Goal: Transaction & Acquisition: Purchase product/service

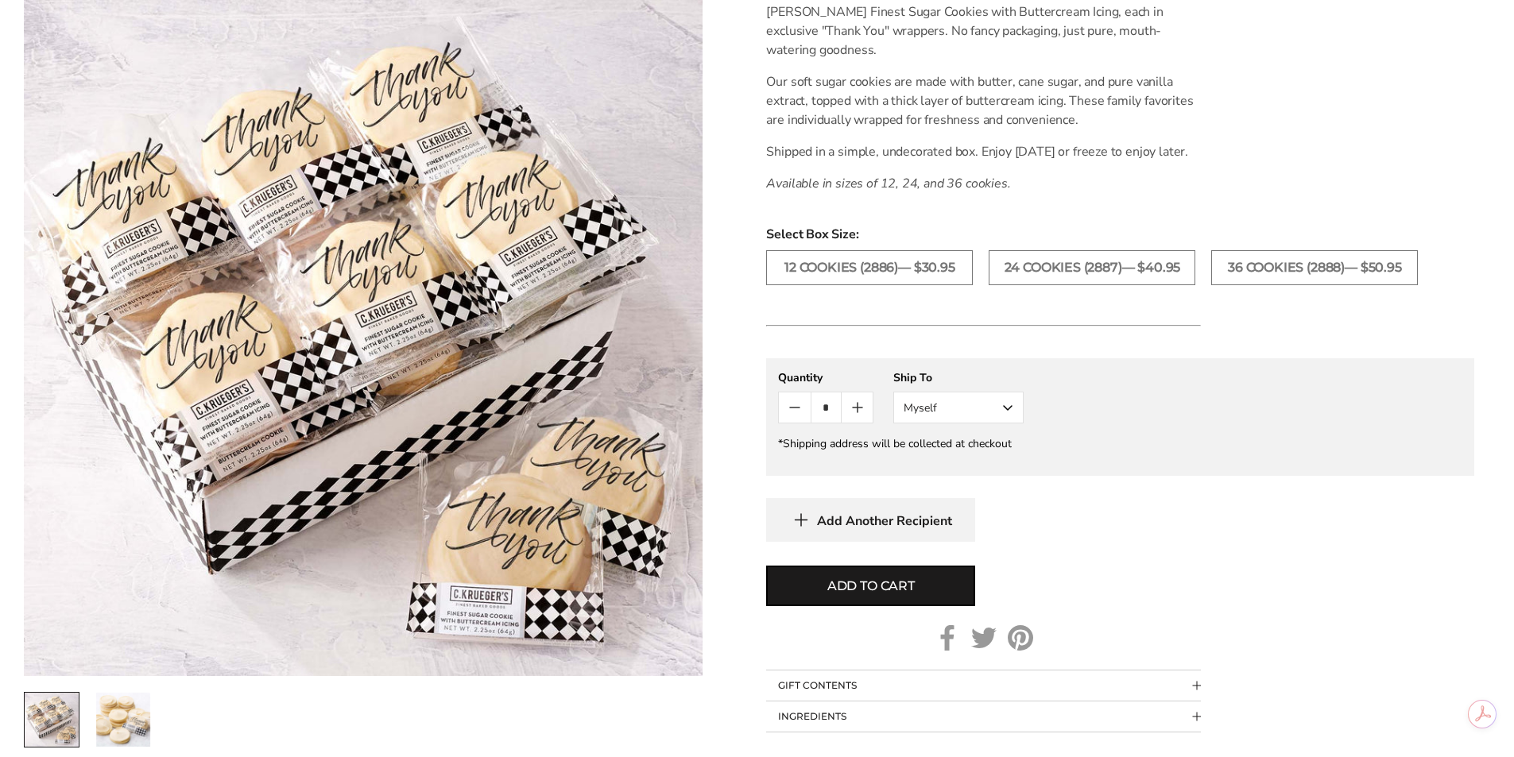
scroll to position [477, 0]
click at [1046, 286] on label "24 COOKIES (2887)— $40.95" at bounding box center [1092, 268] width 207 height 35
click at [1302, 285] on label "36 COOKIES (2888)— $50.95" at bounding box center [1314, 268] width 207 height 35
click at [854, 418] on icon "Count plus" at bounding box center [857, 408] width 19 height 19
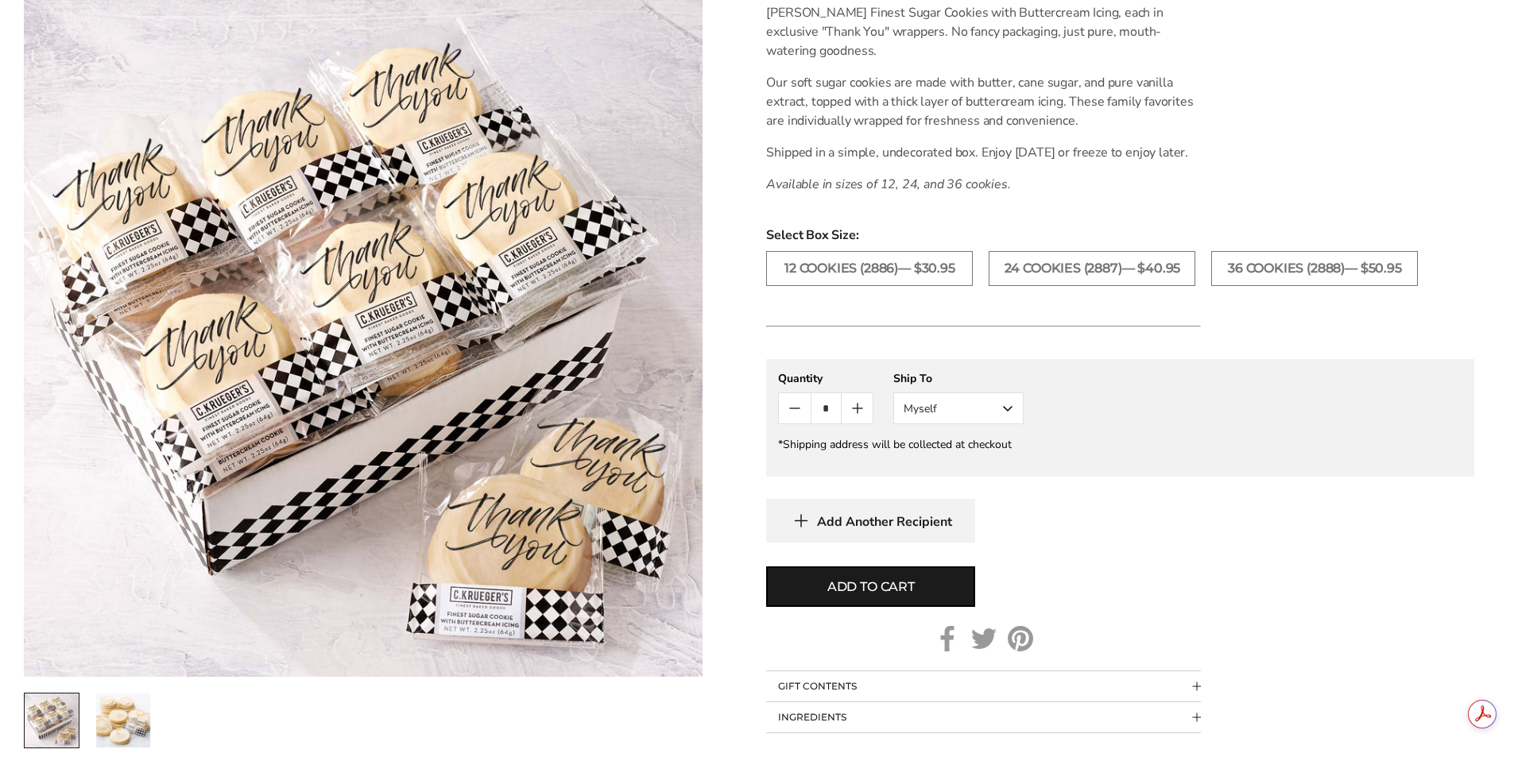
click at [854, 418] on icon "Count plus" at bounding box center [857, 408] width 19 height 19
click at [853, 597] on span "Add to cart" at bounding box center [870, 587] width 87 height 19
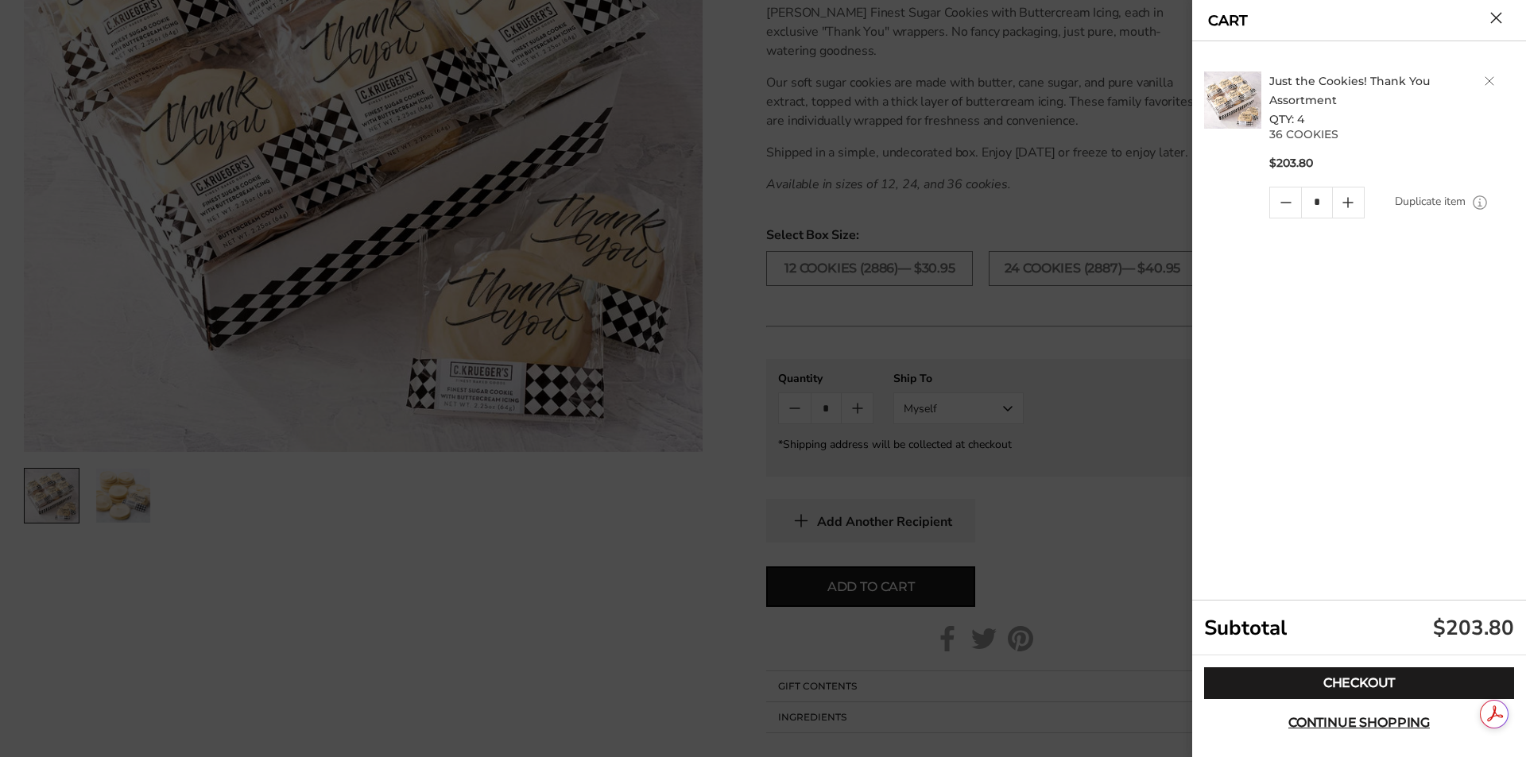
click at [1038, 563] on div at bounding box center [763, 378] width 1526 height 757
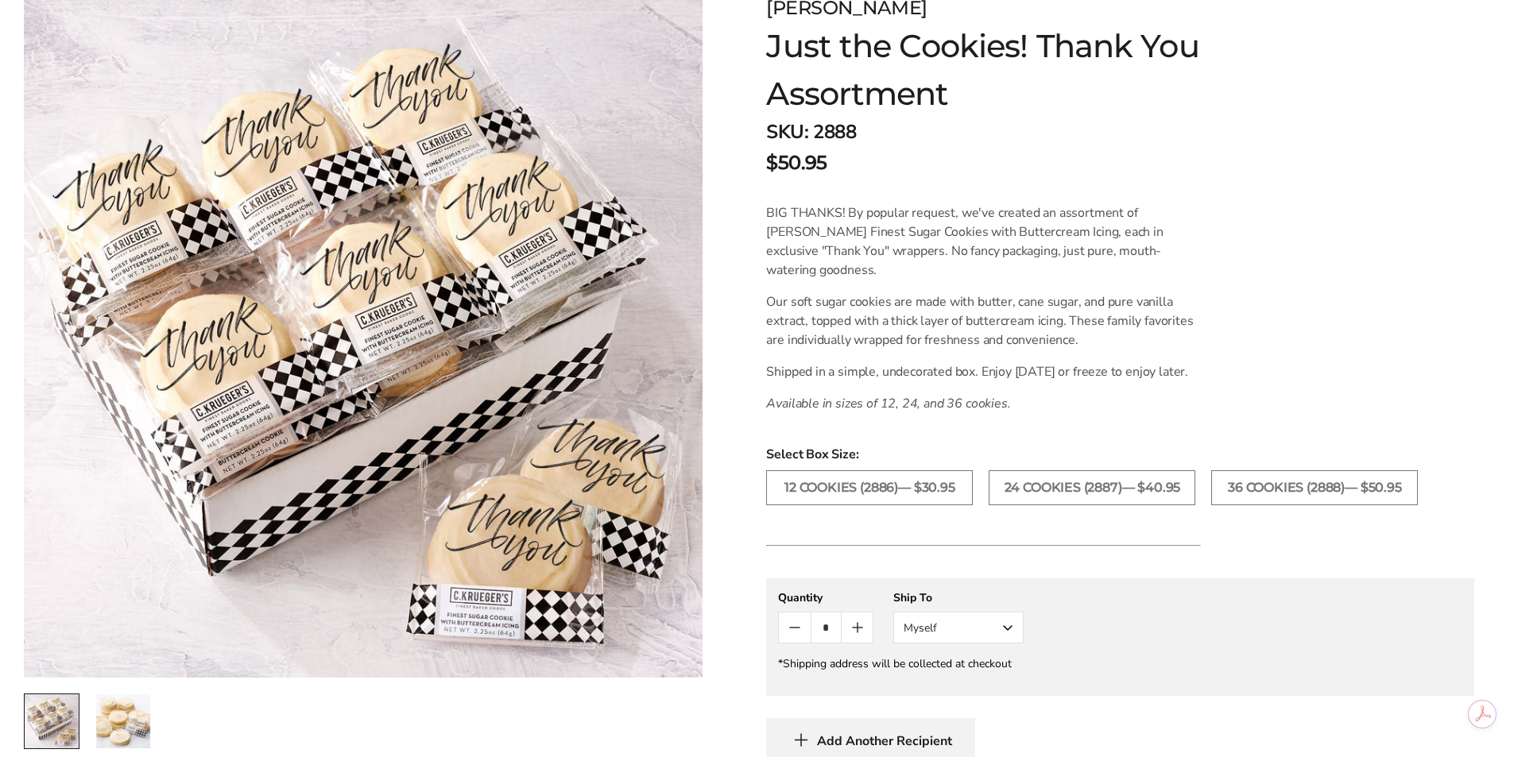
scroll to position [238, 0]
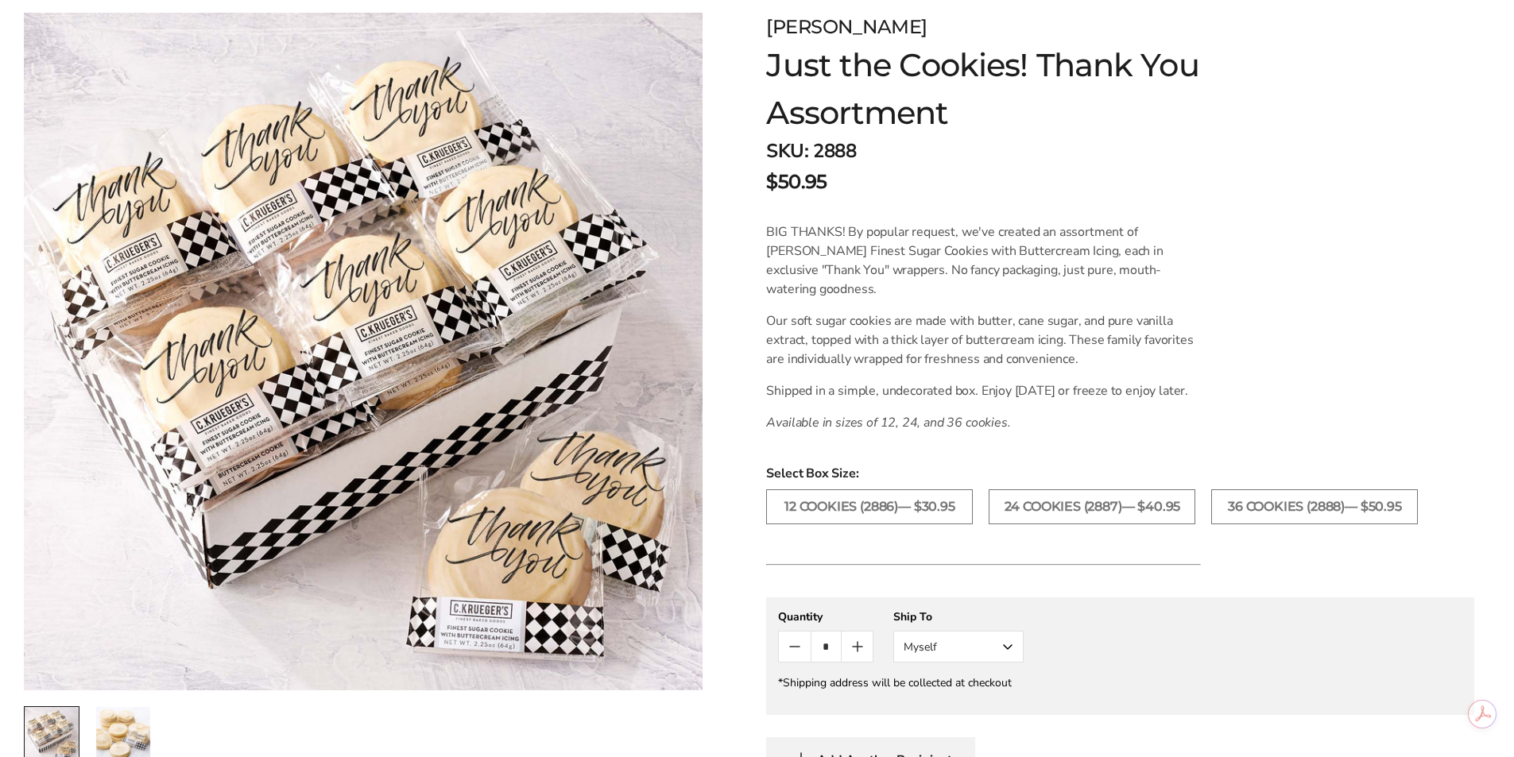
click at [858, 652] on icon "Count plus" at bounding box center [858, 647] width 0 height 10
click at [864, 656] on icon "Count plus" at bounding box center [857, 646] width 19 height 19
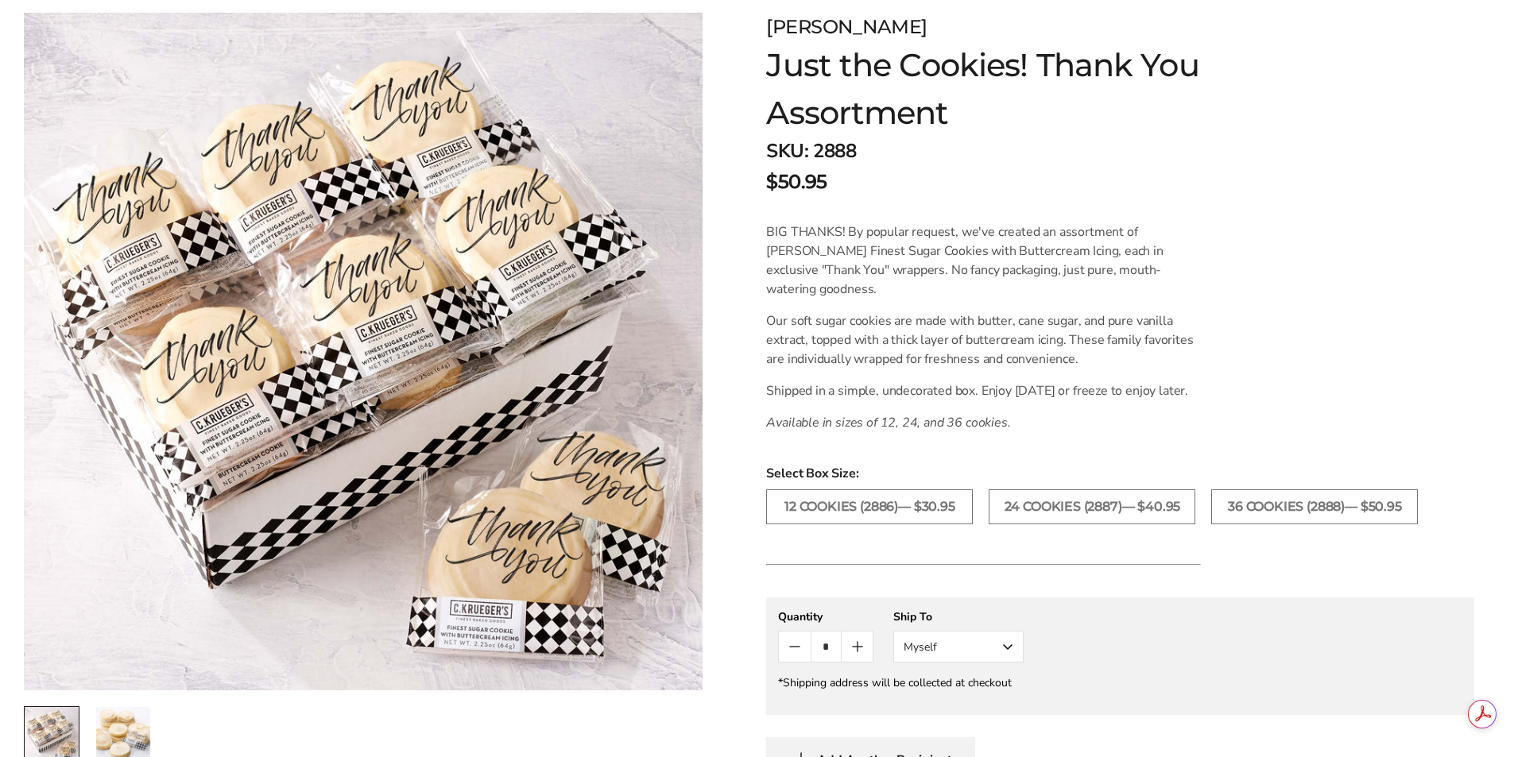
click at [864, 656] on icon "Count plus" at bounding box center [857, 646] width 19 height 19
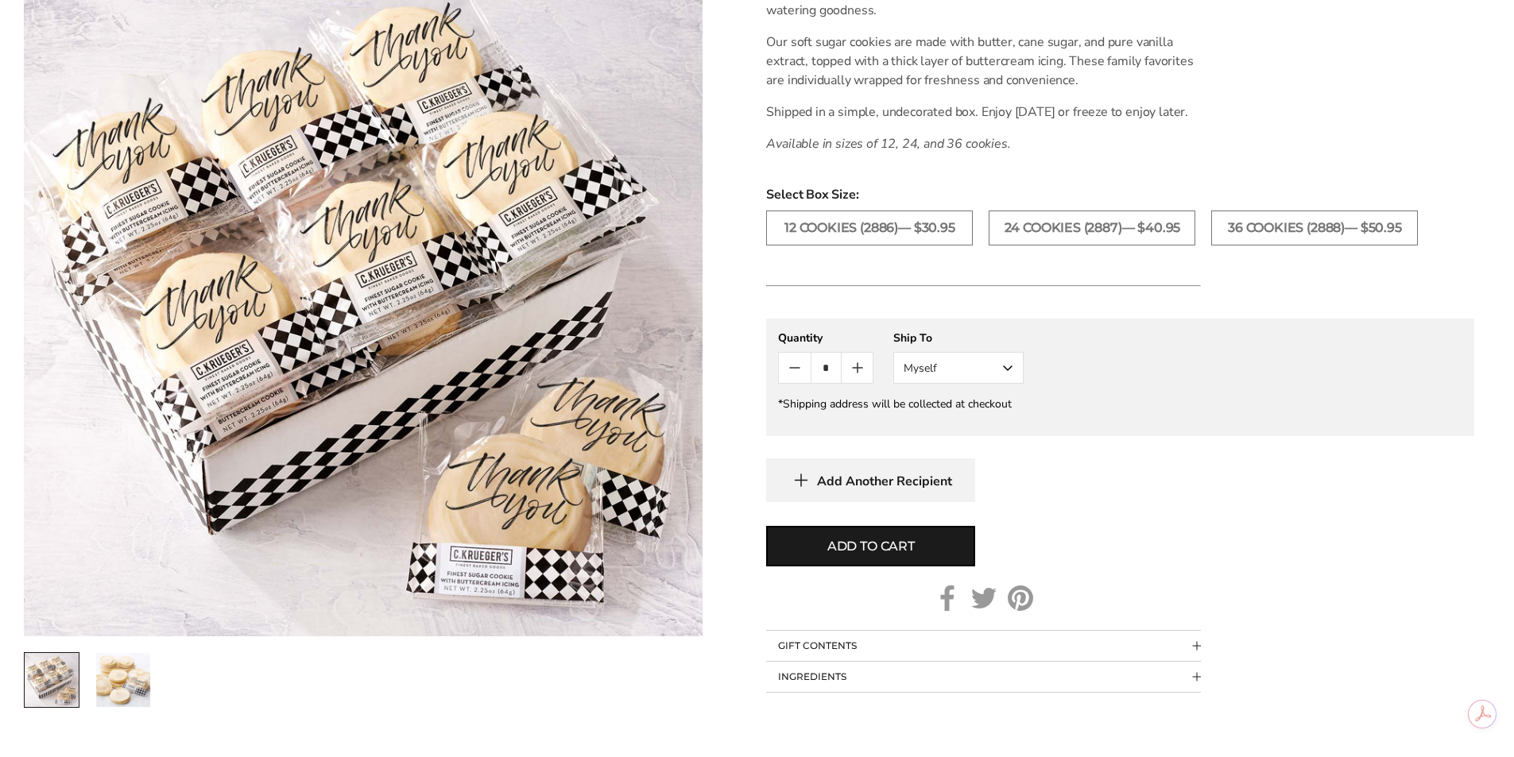
scroll to position [556, 0]
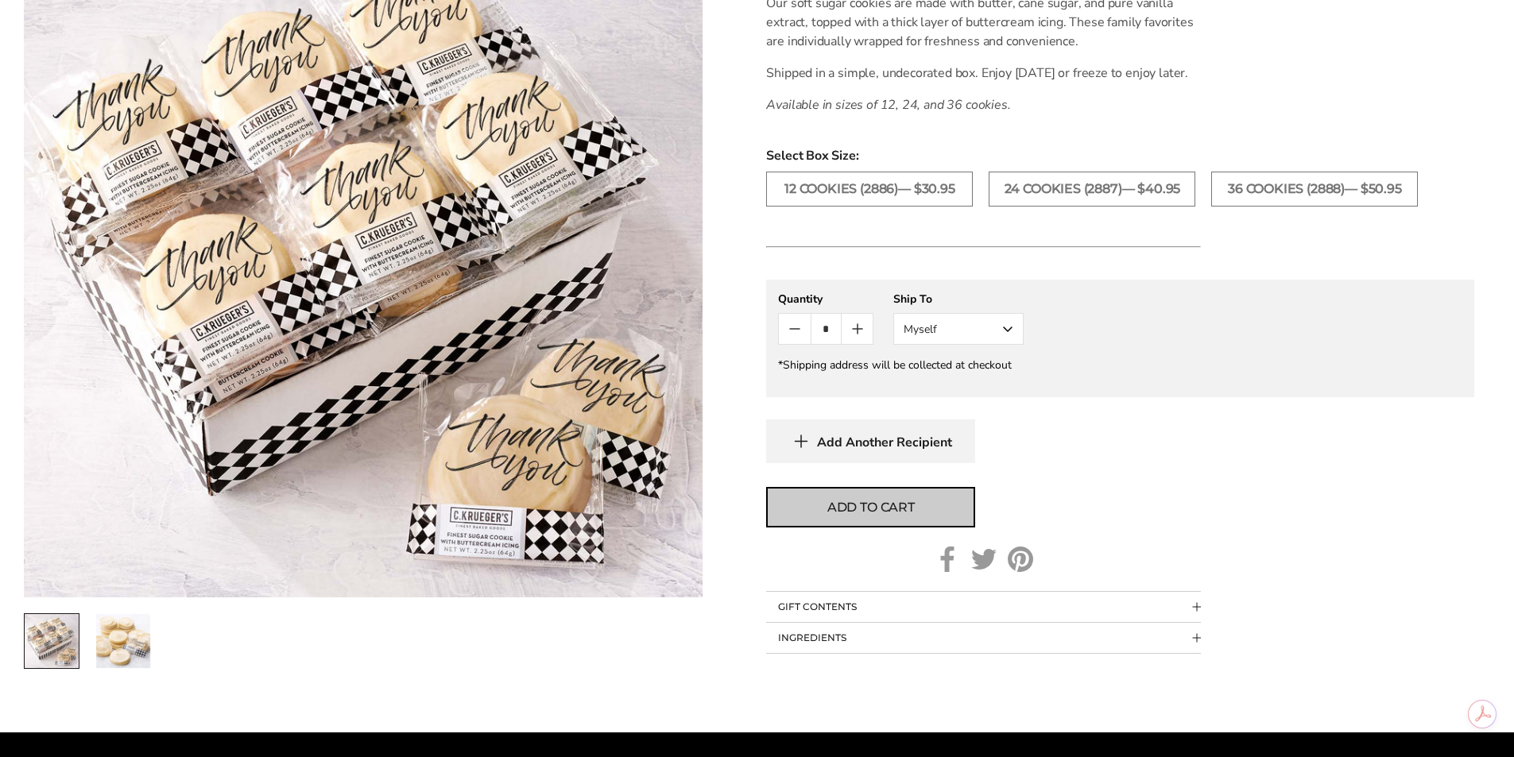
click at [865, 517] on span "Add to cart" at bounding box center [870, 507] width 87 height 19
click at [852, 339] on icon "Count plus" at bounding box center [857, 329] width 19 height 19
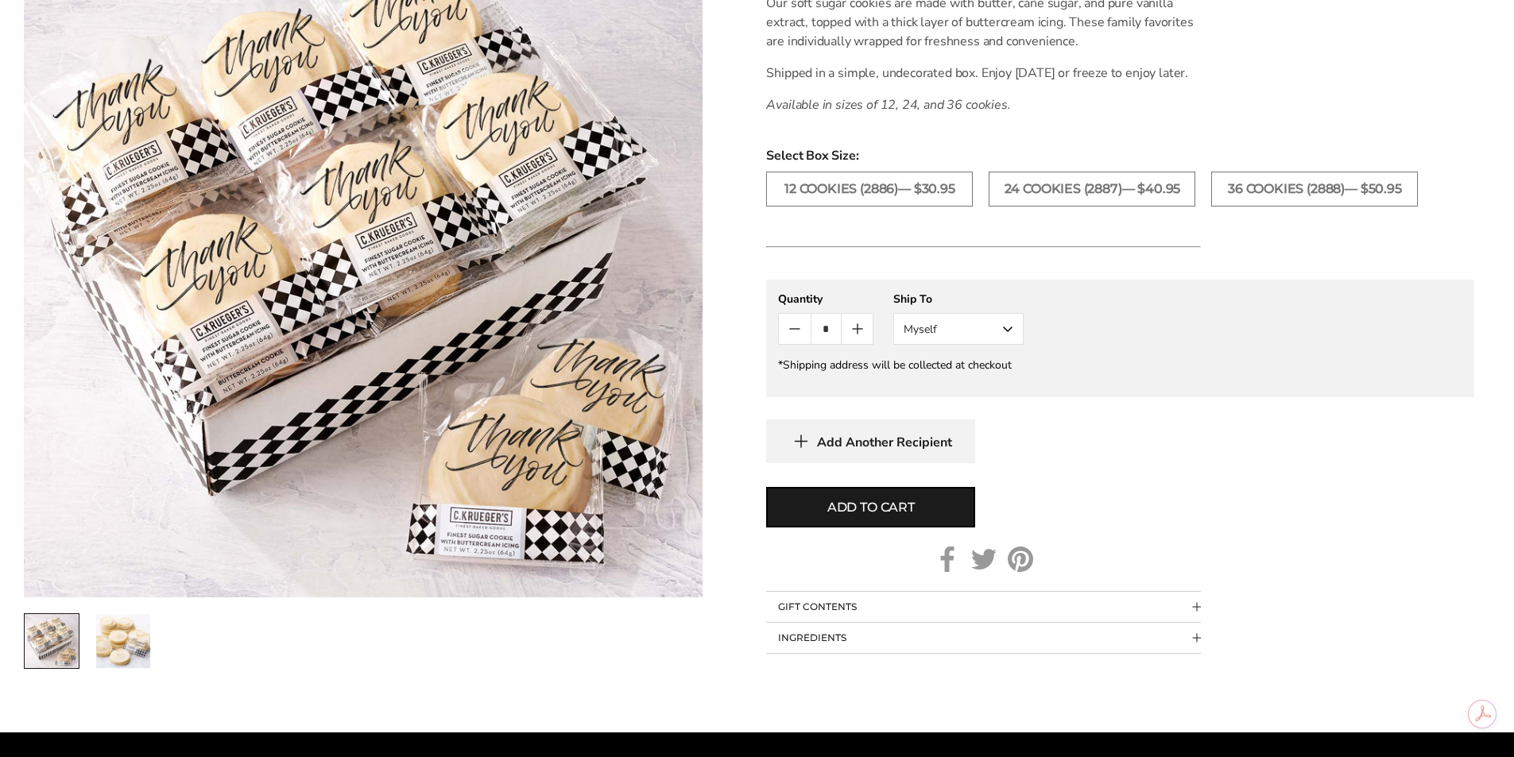
click at [852, 339] on icon "Count plus" at bounding box center [857, 329] width 19 height 19
click at [863, 517] on span "Add to cart" at bounding box center [870, 507] width 87 height 19
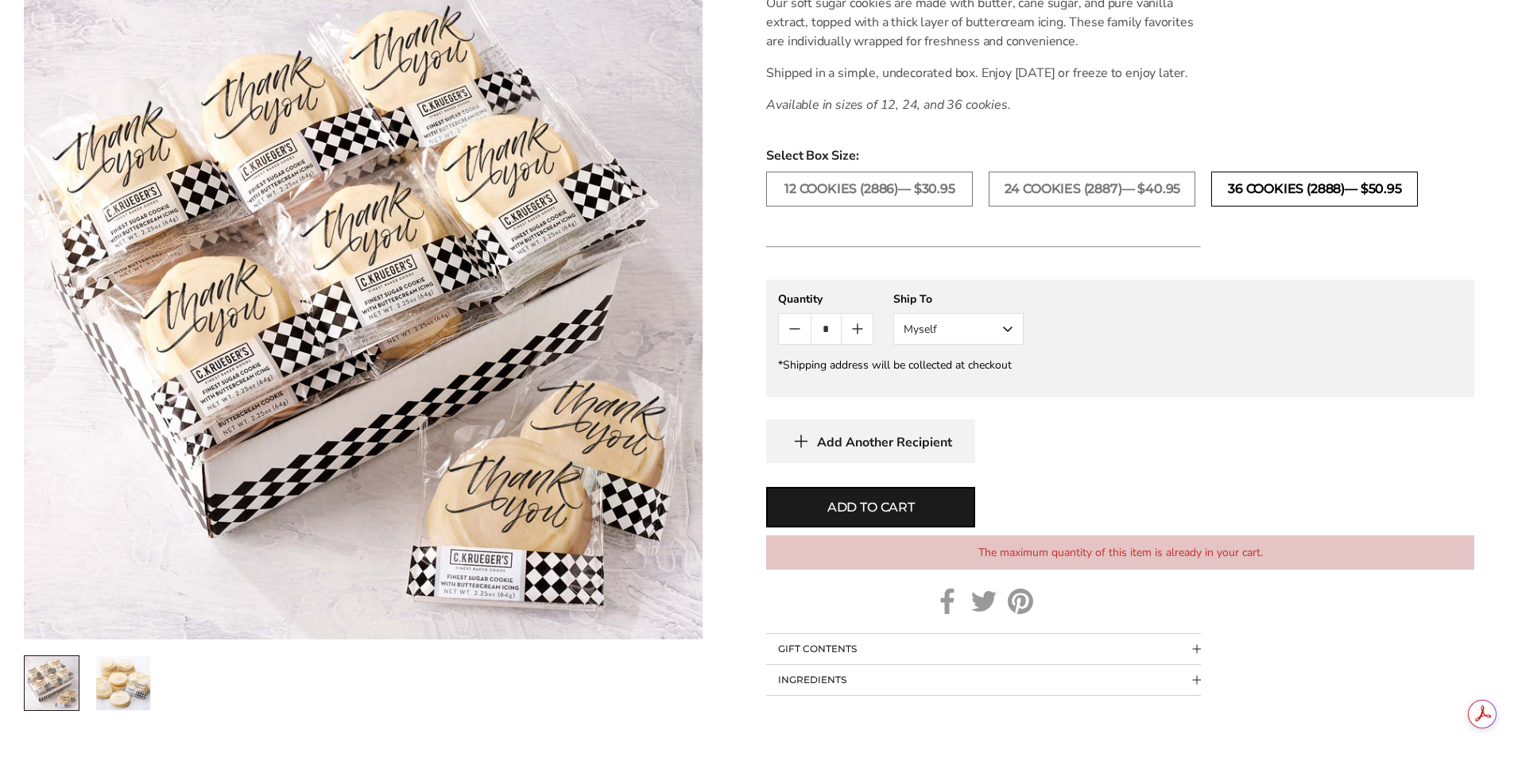
click at [1256, 203] on label "36 COOKIES (2888)— $50.95" at bounding box center [1314, 189] width 207 height 35
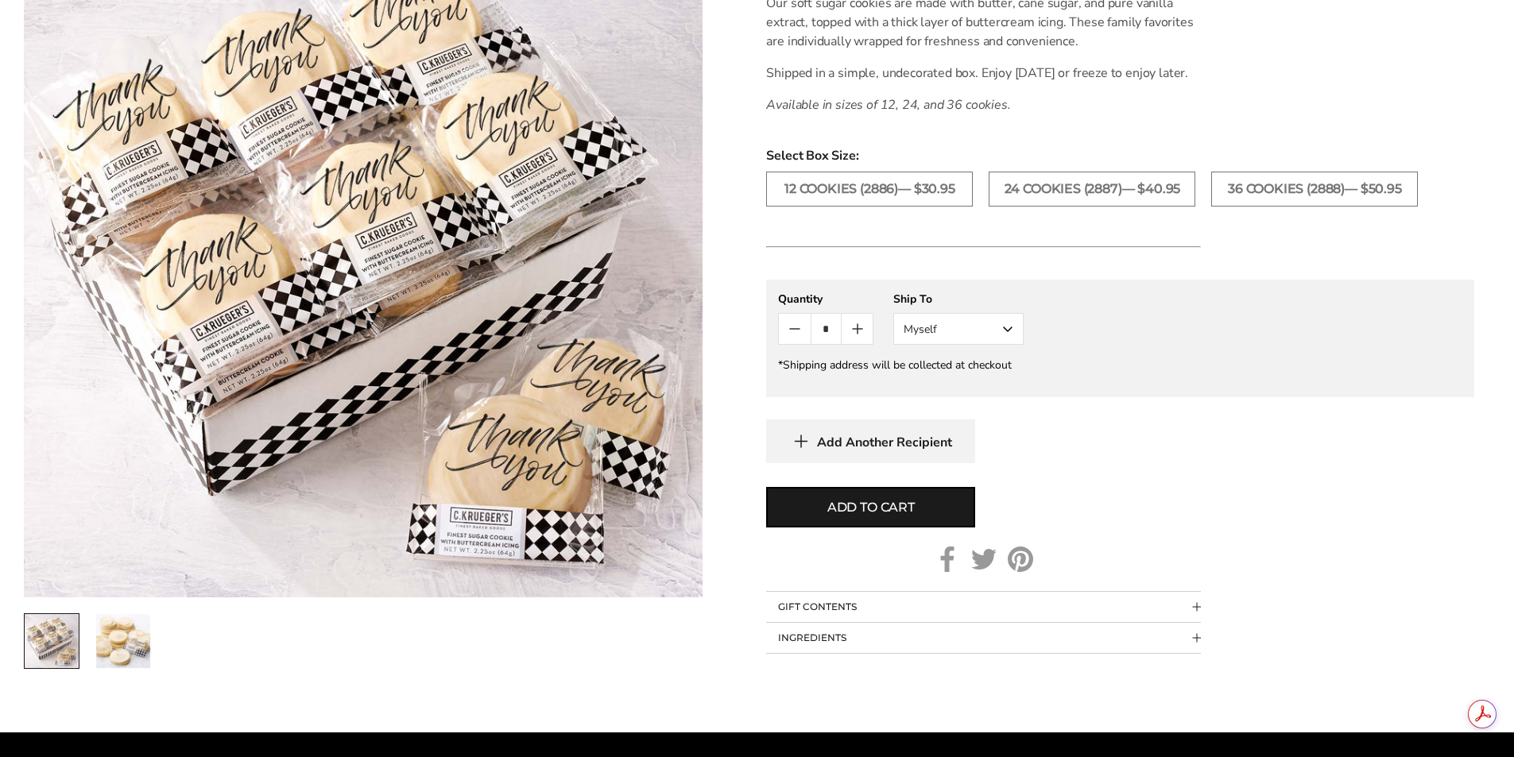
click at [854, 339] on icon "Count plus" at bounding box center [857, 329] width 19 height 19
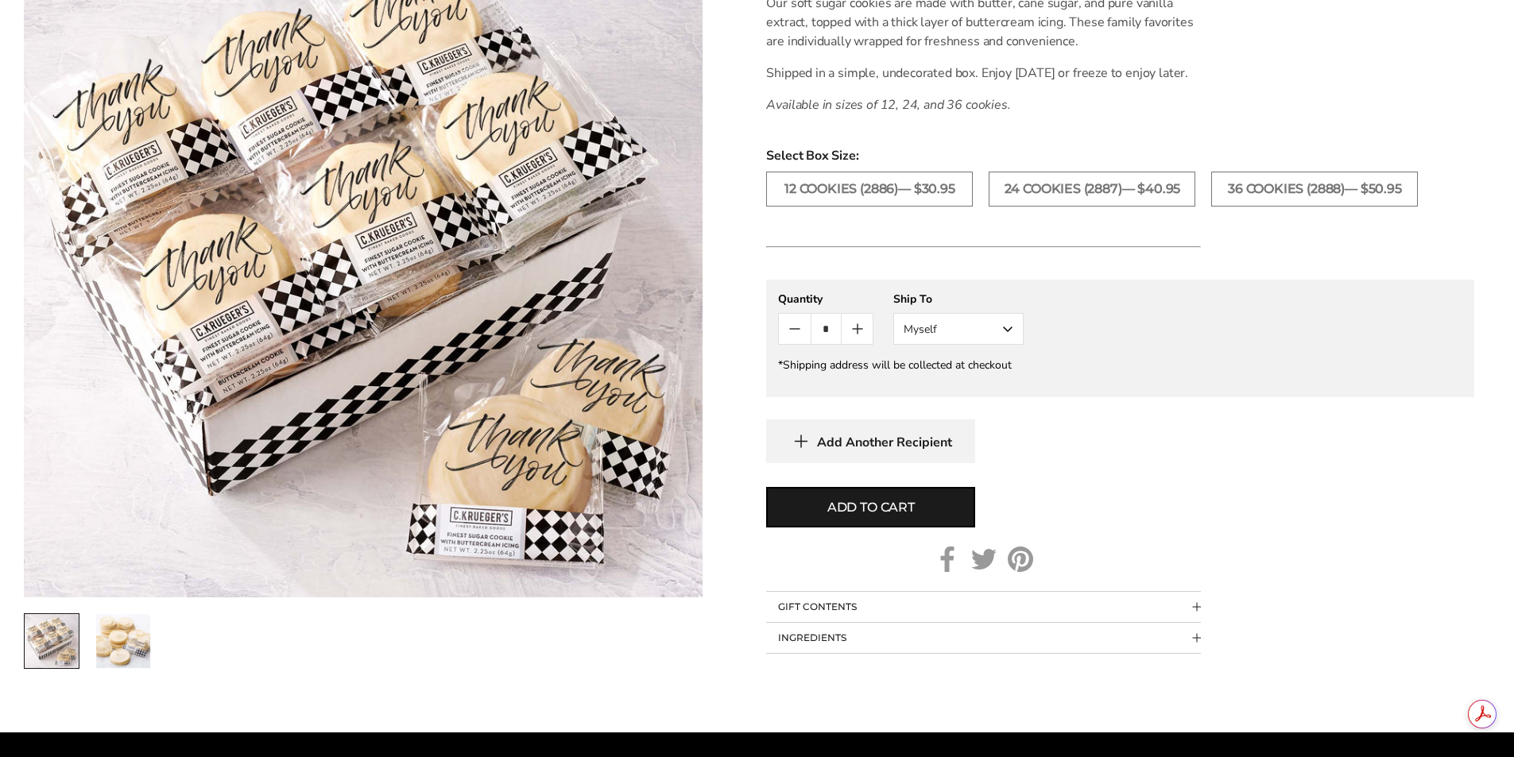
click at [854, 339] on icon "Count plus" at bounding box center [857, 329] width 19 height 19
click at [852, 517] on span "Add to cart" at bounding box center [870, 507] width 87 height 19
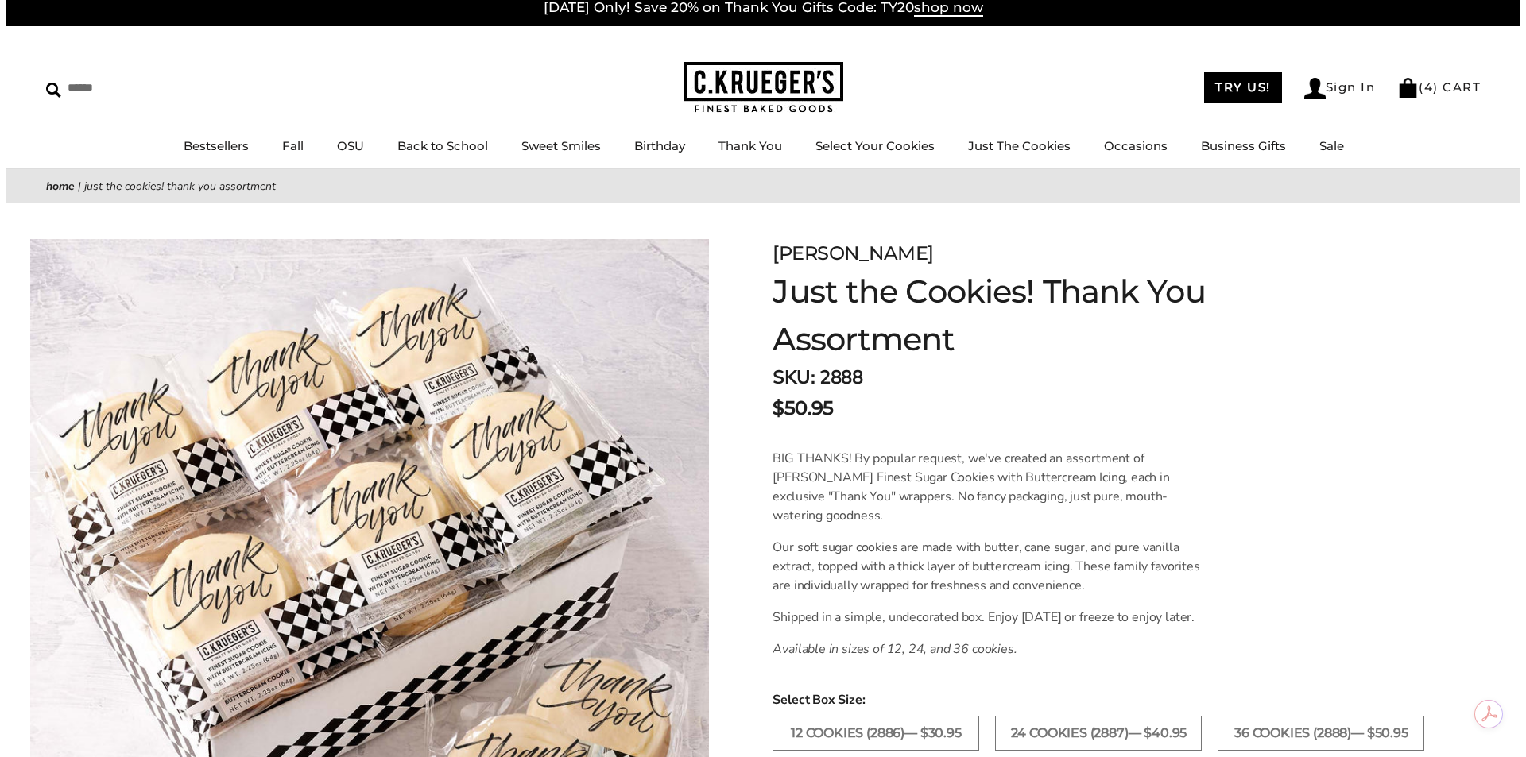
scroll to position [0, 0]
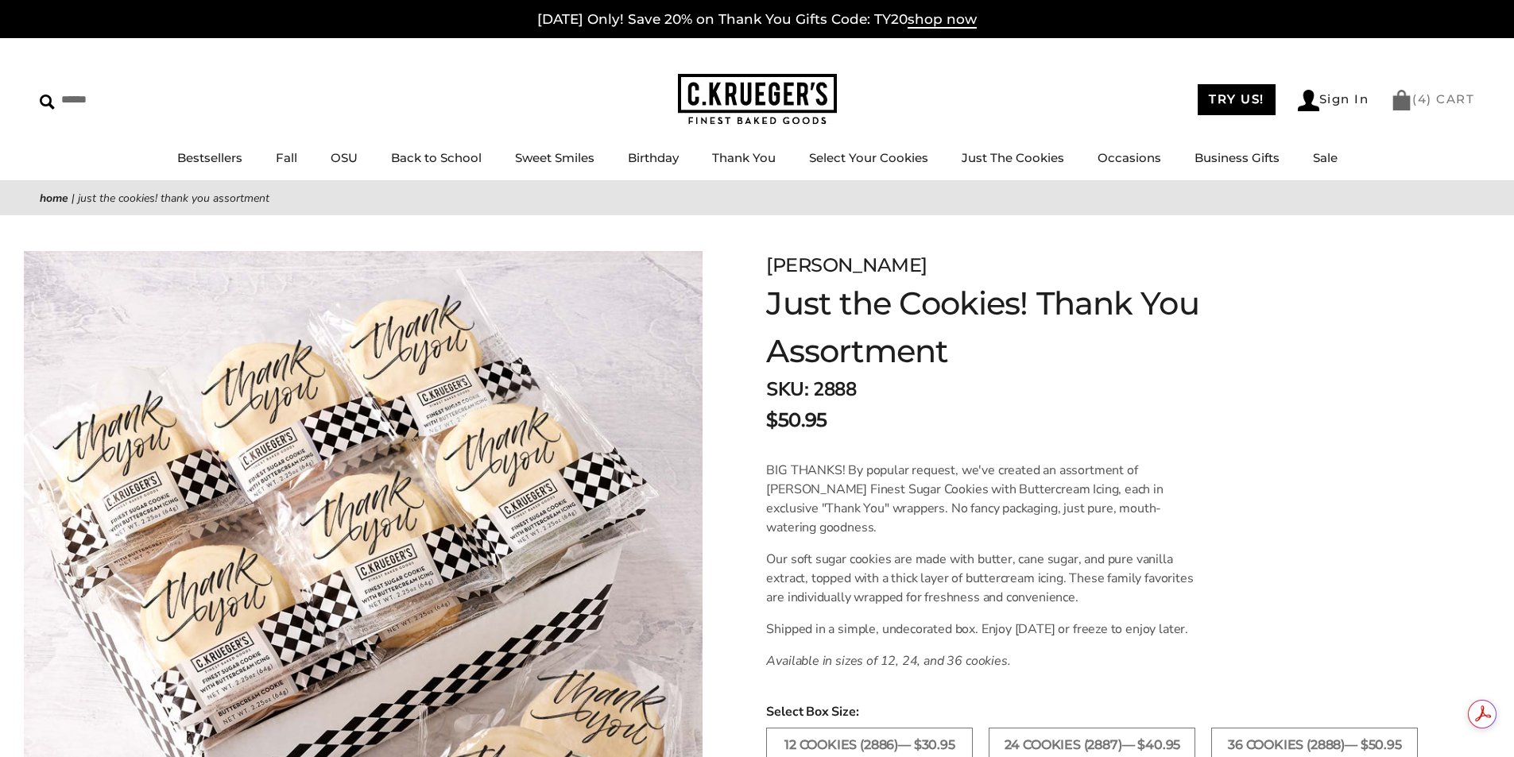
click at [1441, 103] on link "( 4 ) CART" at bounding box center [1432, 98] width 83 height 15
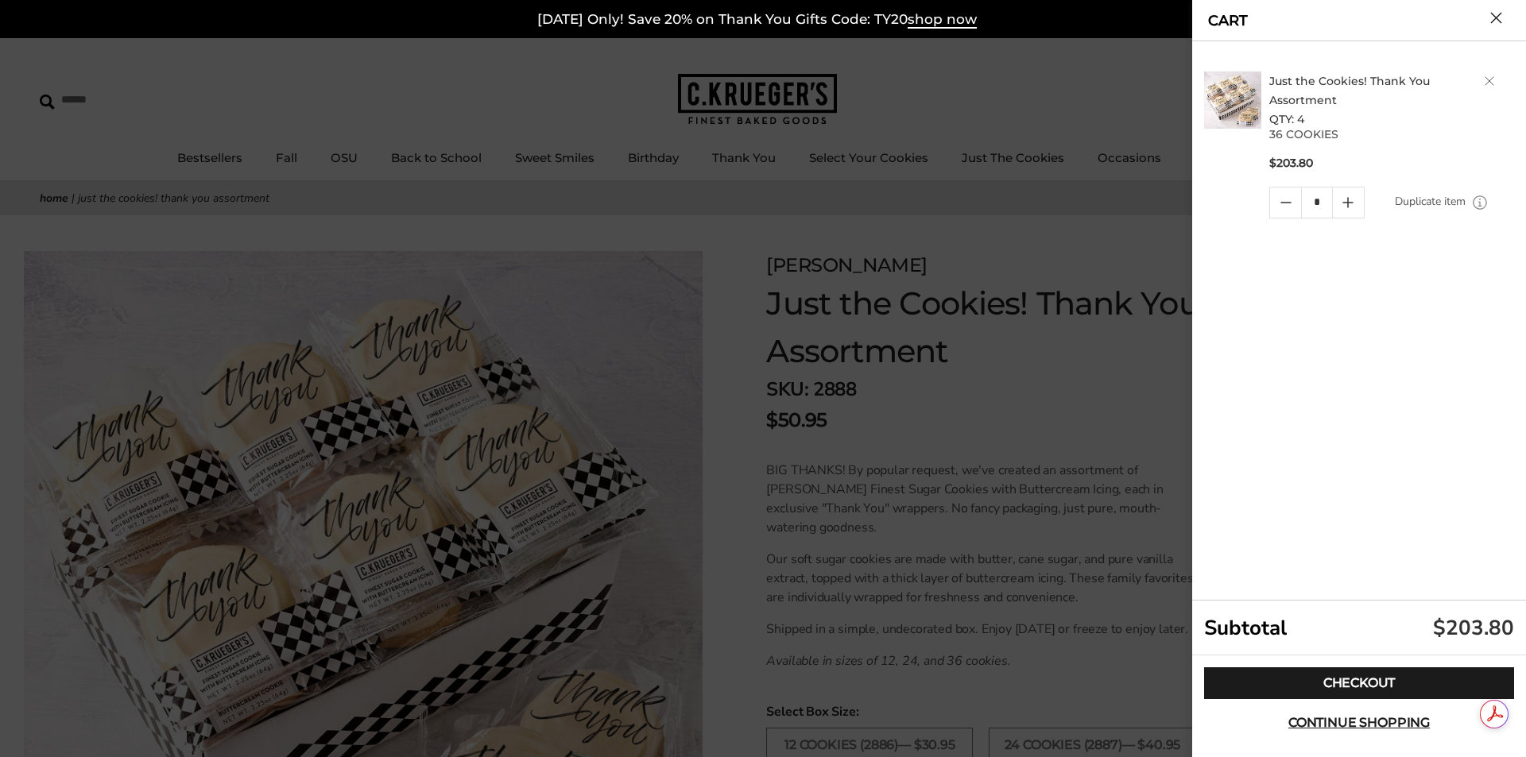
click at [1340, 200] on icon "Quantity plus button" at bounding box center [1347, 202] width 19 height 19
click at [1348, 198] on icon "Quantity plus button" at bounding box center [1348, 203] width 0 height 10
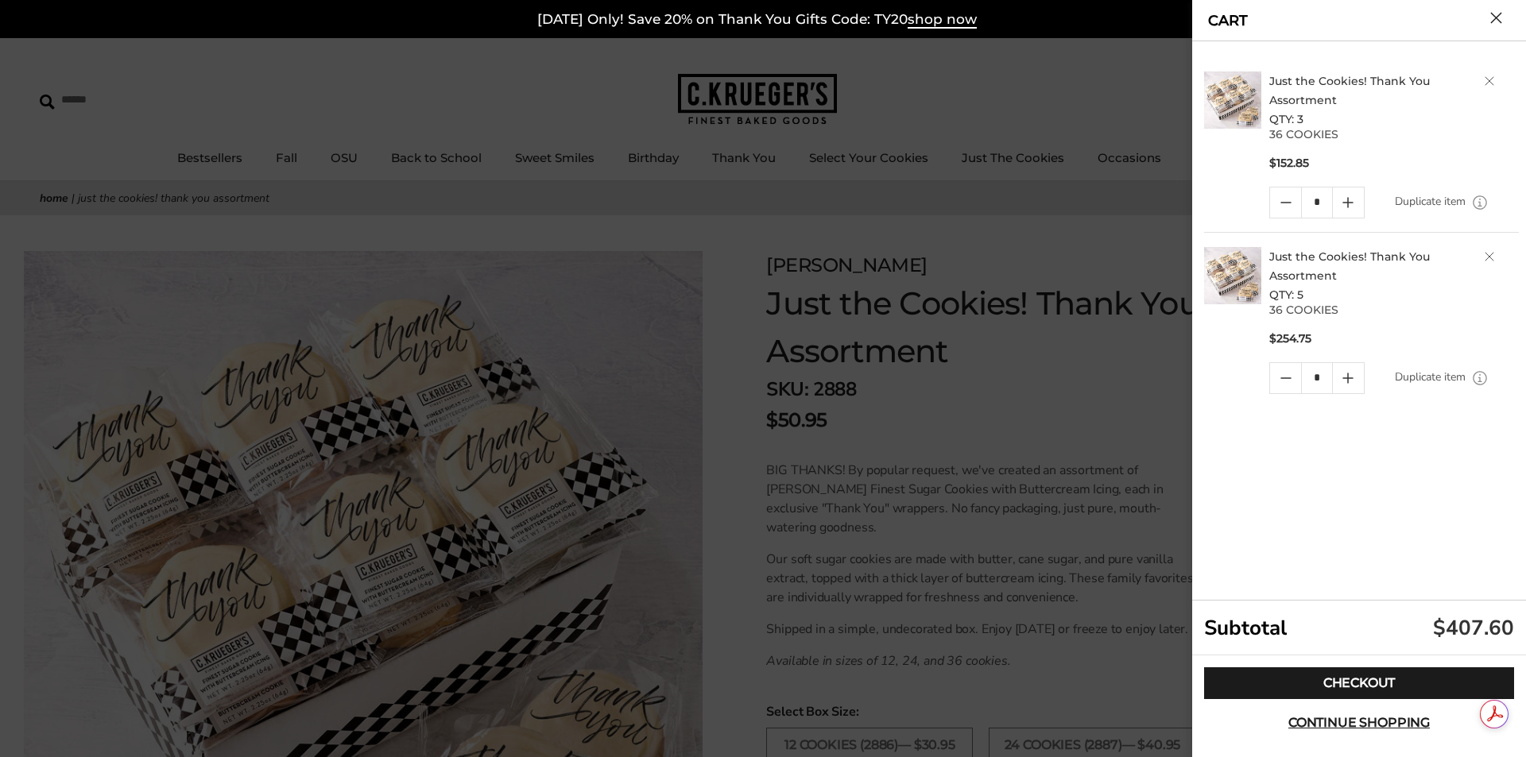
click at [1348, 198] on icon "Quantity plus button" at bounding box center [1348, 203] width 0 height 10
click at [1342, 378] on icon "Quantity plus button" at bounding box center [1347, 378] width 19 height 19
click at [1487, 257] on link "Delete product" at bounding box center [1490, 257] width 10 height 10
click at [1352, 203] on icon "Quantity plus button" at bounding box center [1348, 203] width 10 height 0
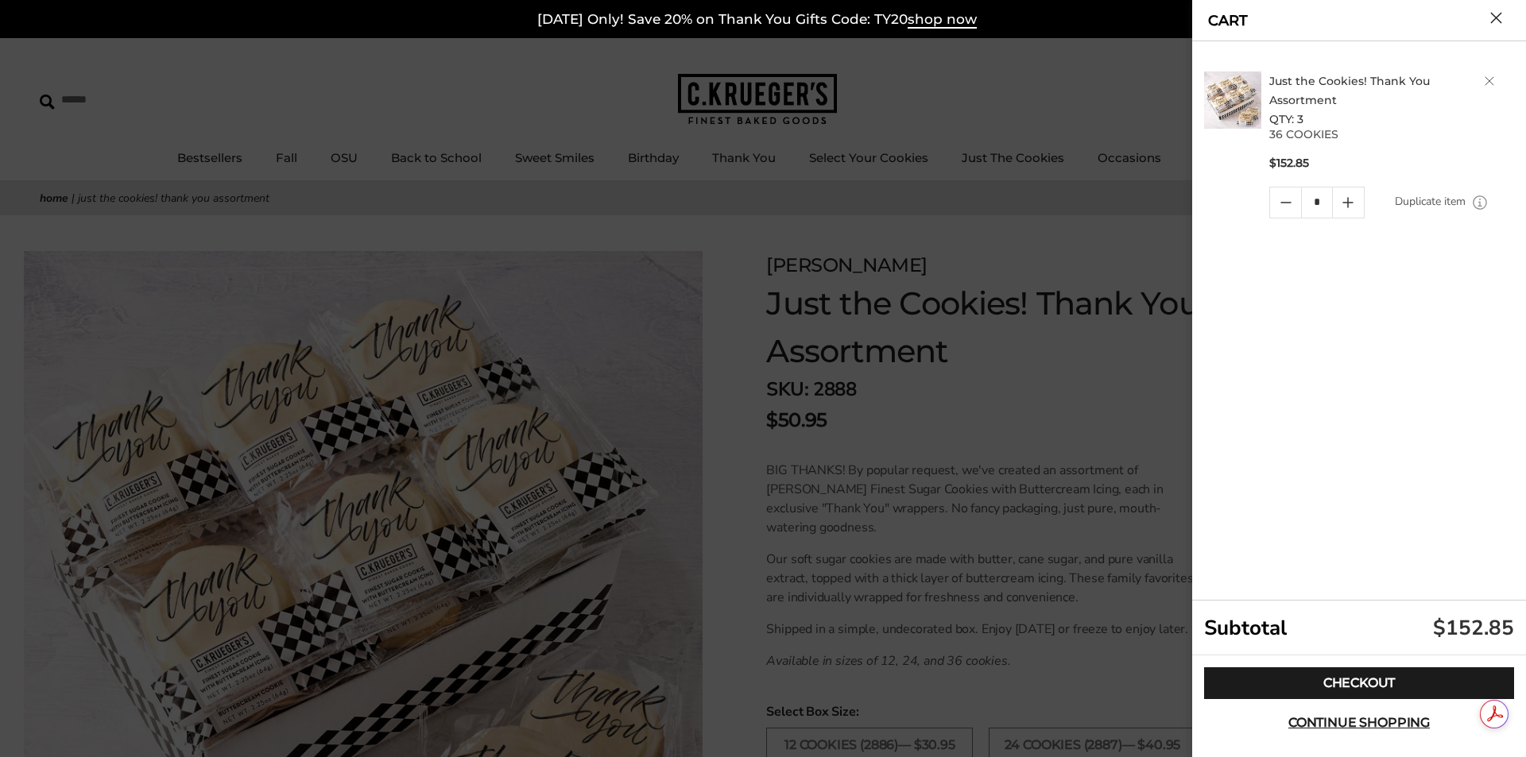
click at [1352, 203] on icon "Quantity plus button" at bounding box center [1348, 203] width 10 height 0
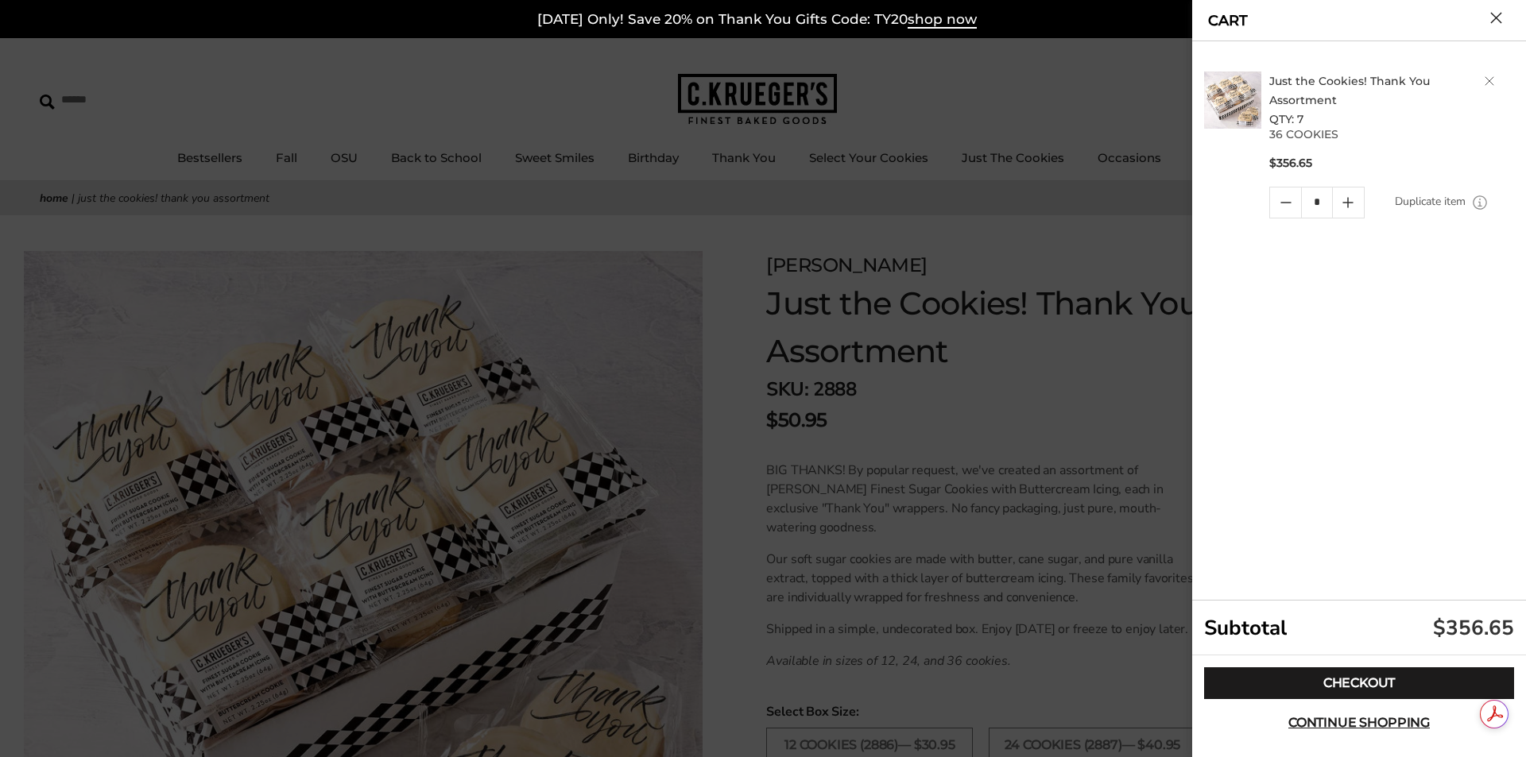
click at [1352, 203] on icon "Quantity plus button" at bounding box center [1348, 203] width 10 height 0
click at [1345, 682] on link "Checkout" at bounding box center [1359, 684] width 310 height 32
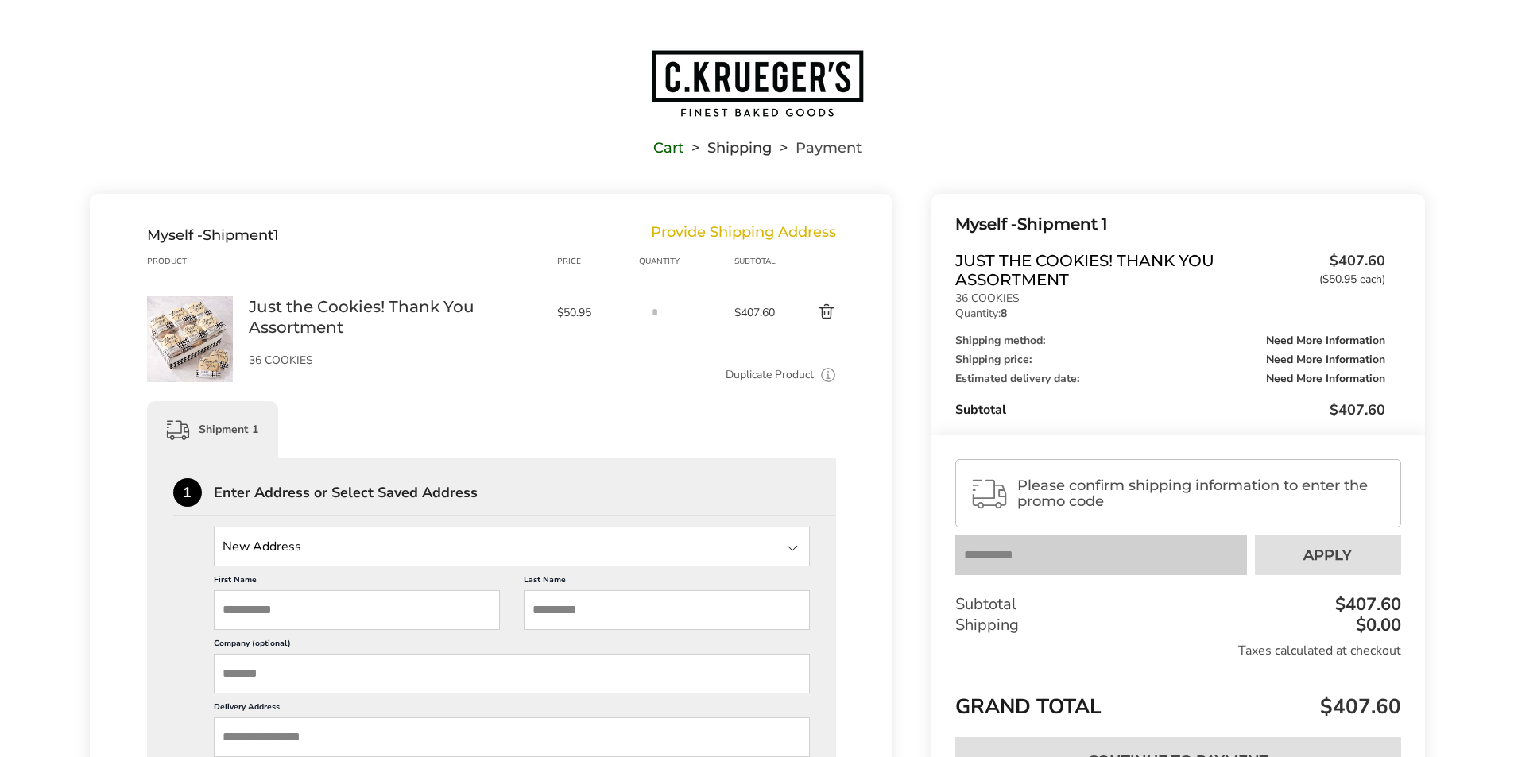
click at [185, 335] on img at bounding box center [190, 339] width 86 height 86
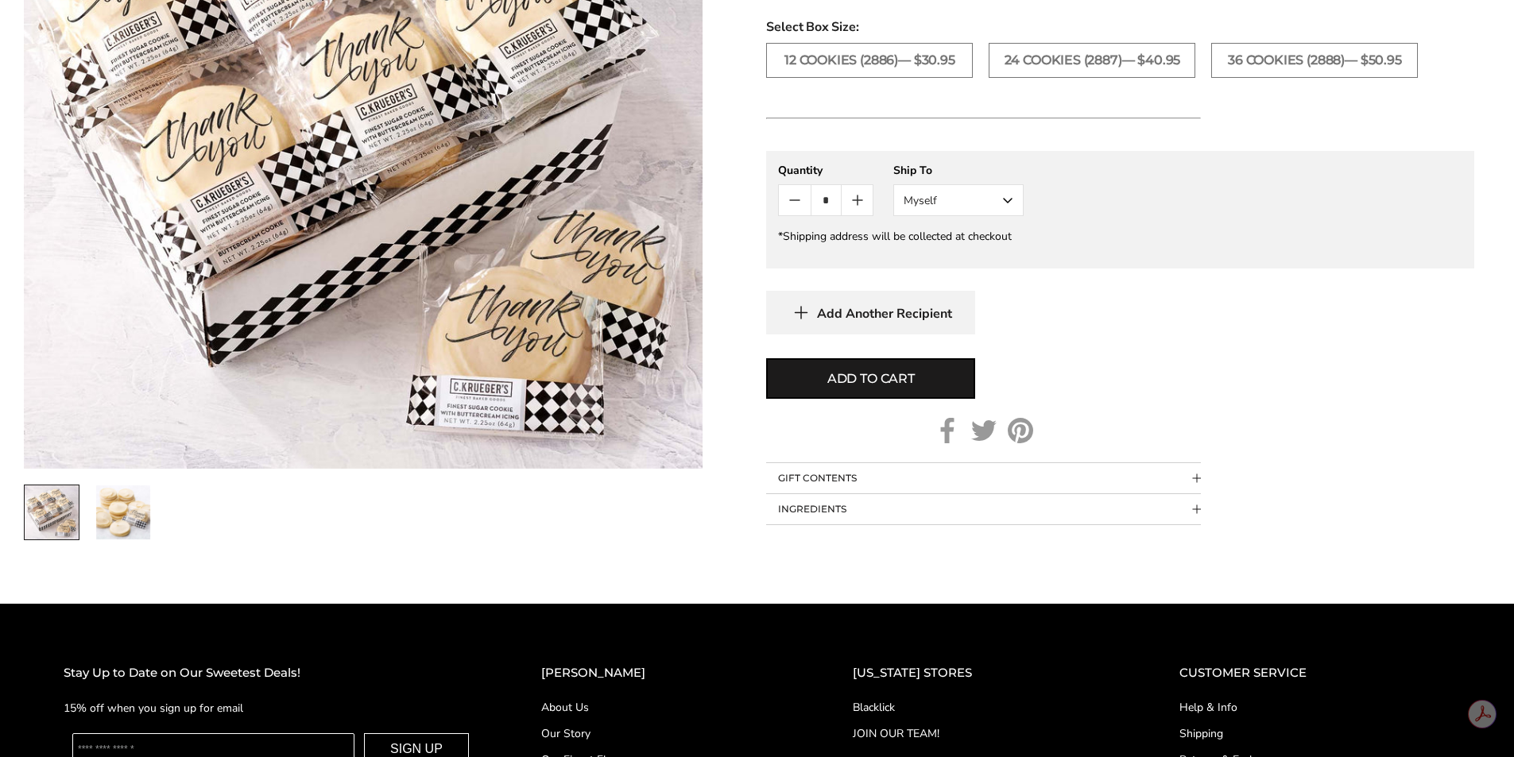
scroll to position [715, 0]
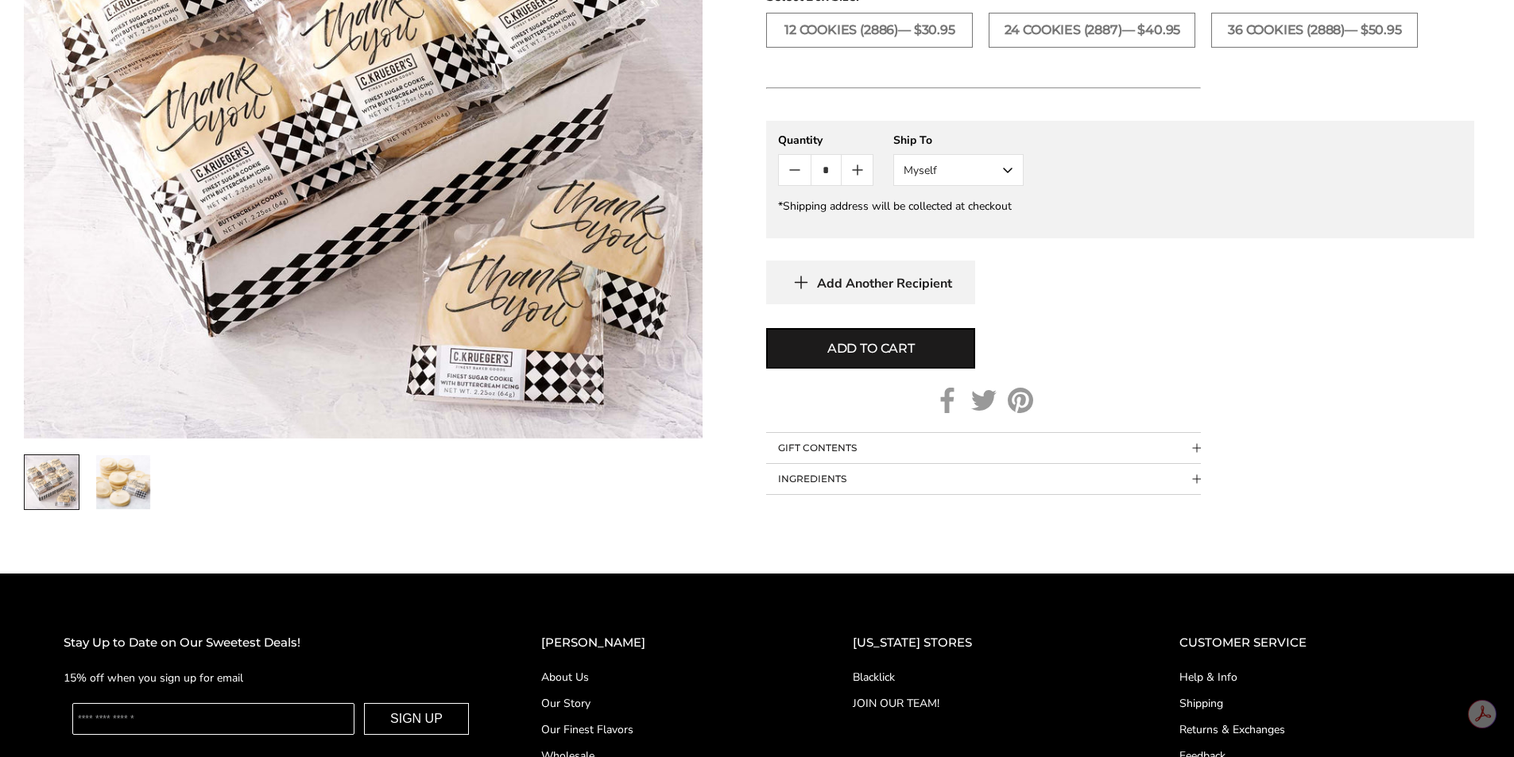
click at [907, 494] on button "INGREDIENTS" at bounding box center [983, 479] width 435 height 30
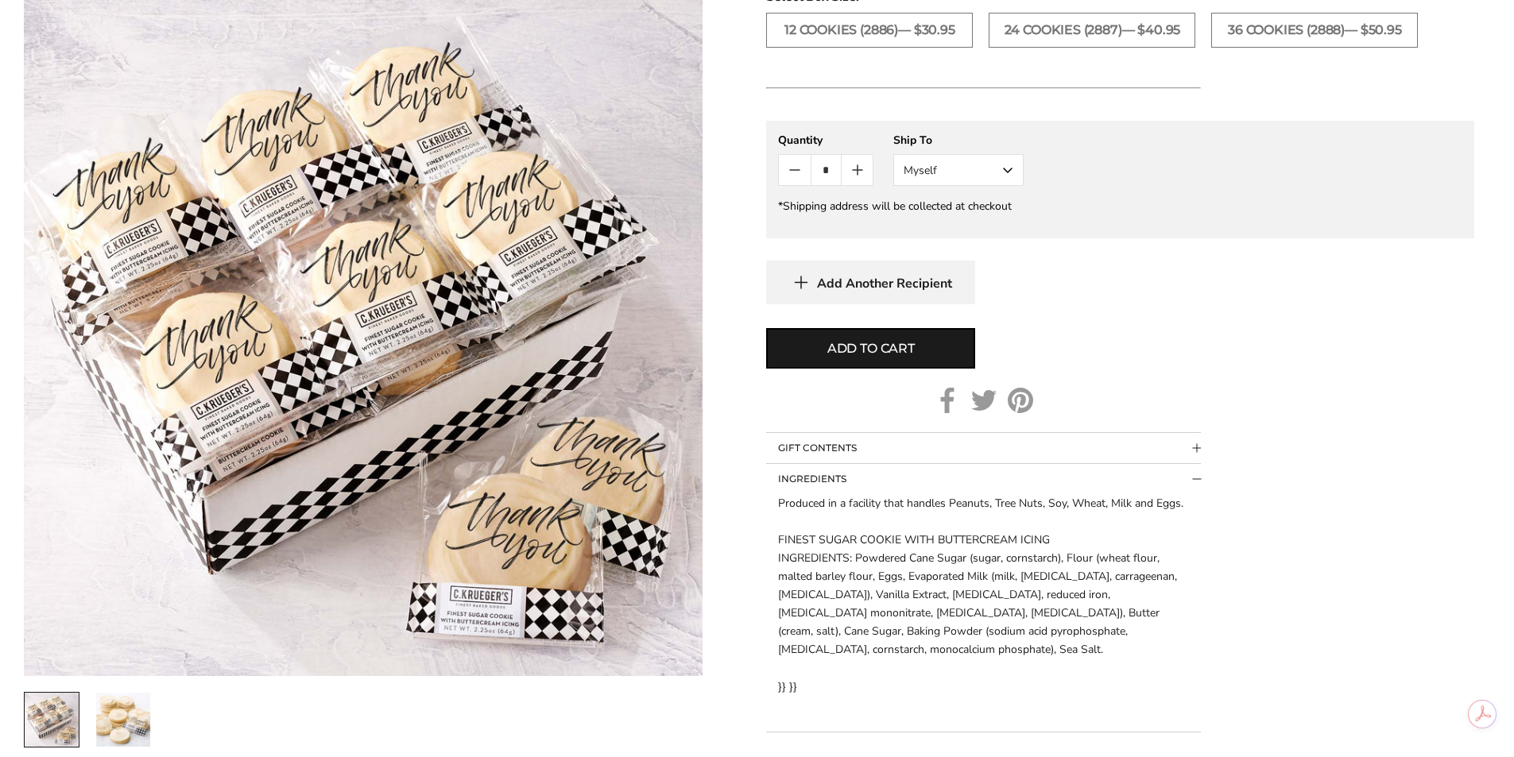
click at [904, 489] on button "INGREDIENTS" at bounding box center [983, 479] width 435 height 30
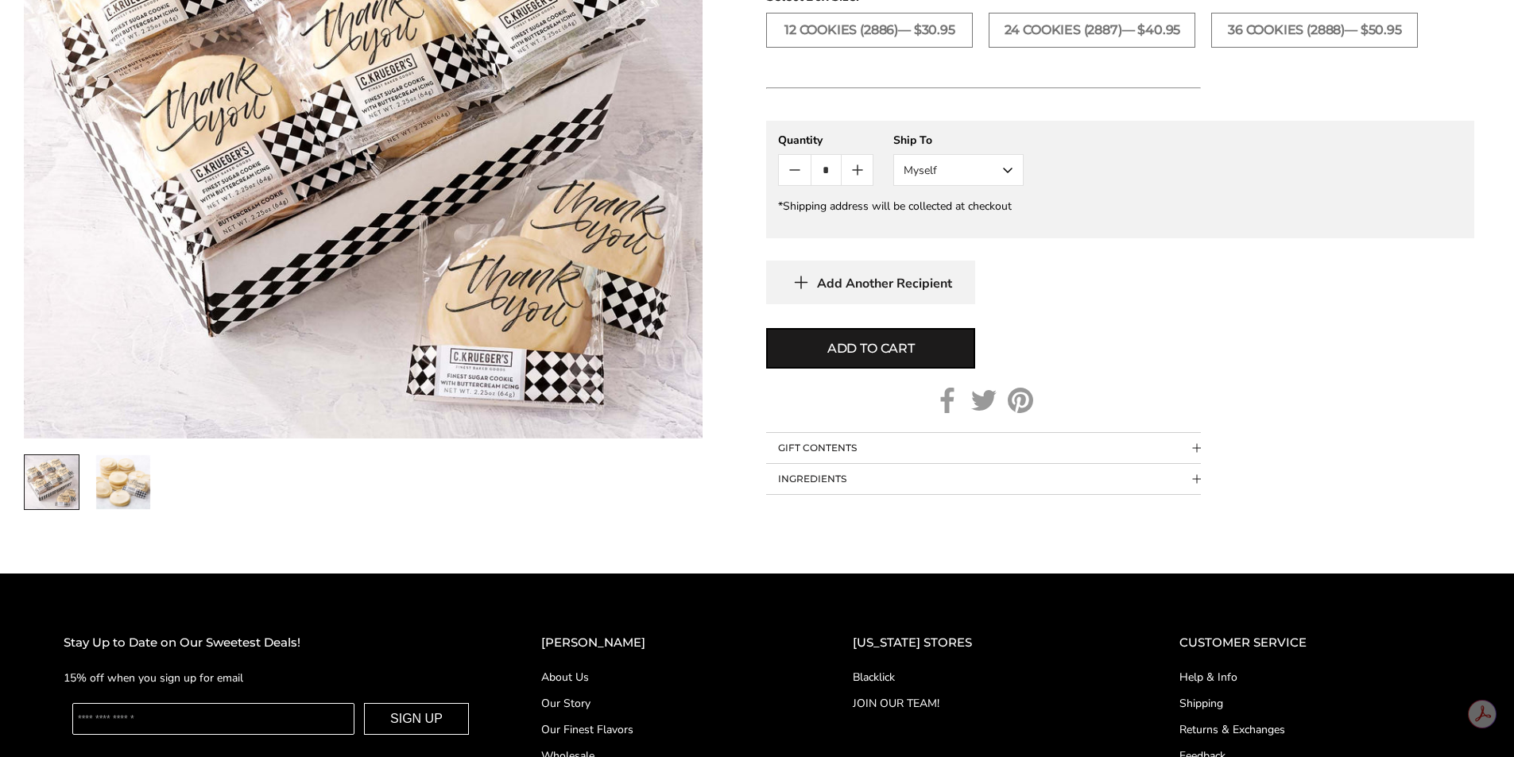
click at [898, 463] on button "GIFT CONTENTS" at bounding box center [983, 448] width 435 height 30
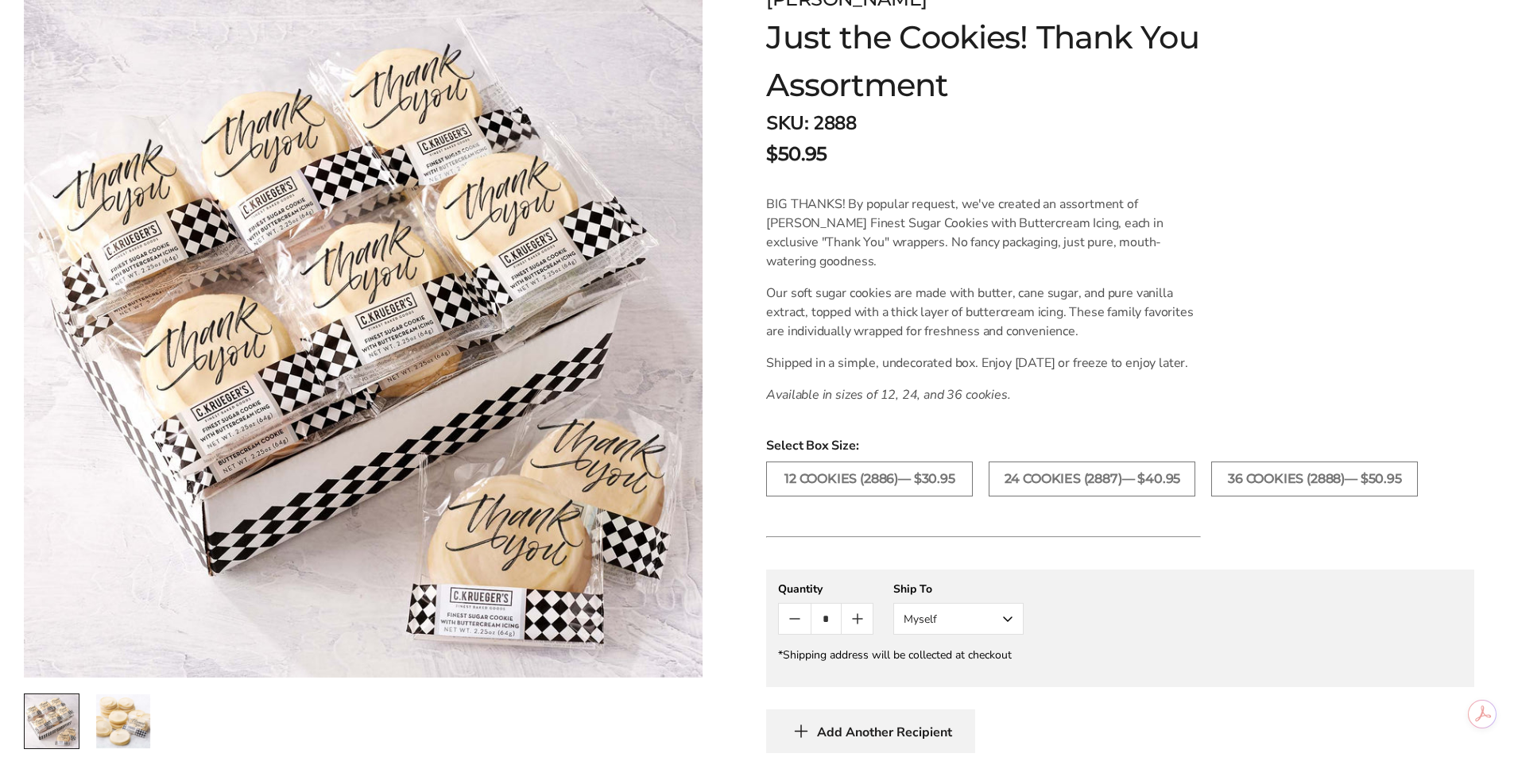
scroll to position [238, 0]
